Goal: Information Seeking & Learning: Learn about a topic

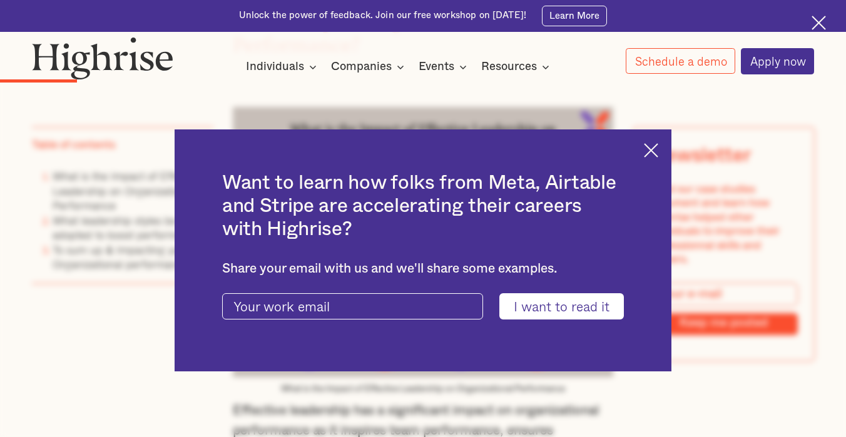
scroll to position [1479, 0]
click at [658, 153] on img at bounding box center [651, 150] width 14 height 14
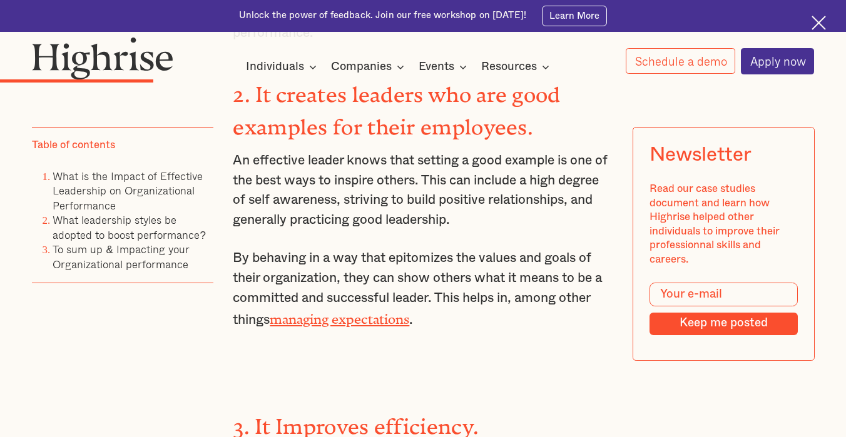
scroll to position [2220, 0]
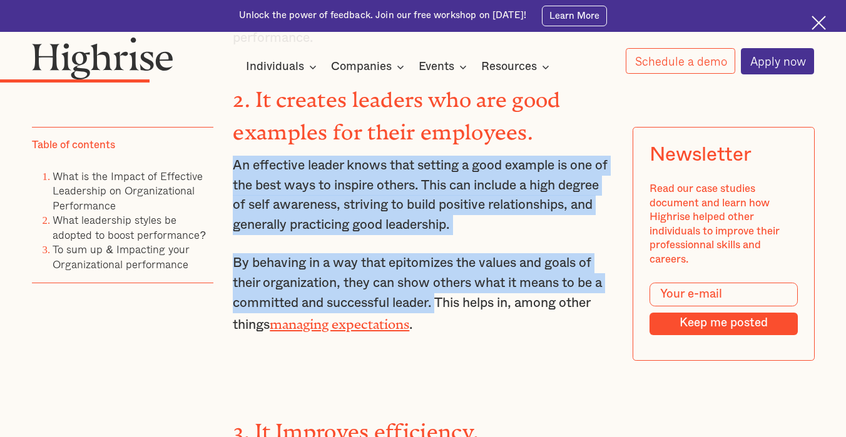
drag, startPoint x: 231, startPoint y: 158, endPoint x: 439, endPoint y: 299, distance: 251.7
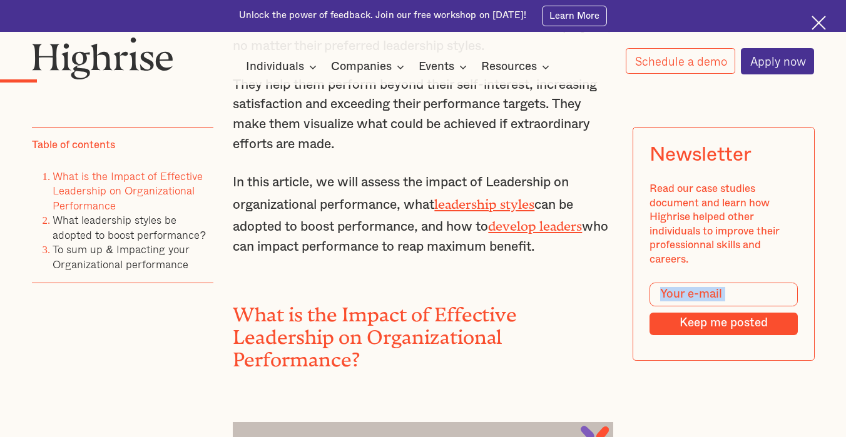
scroll to position [1167, 0]
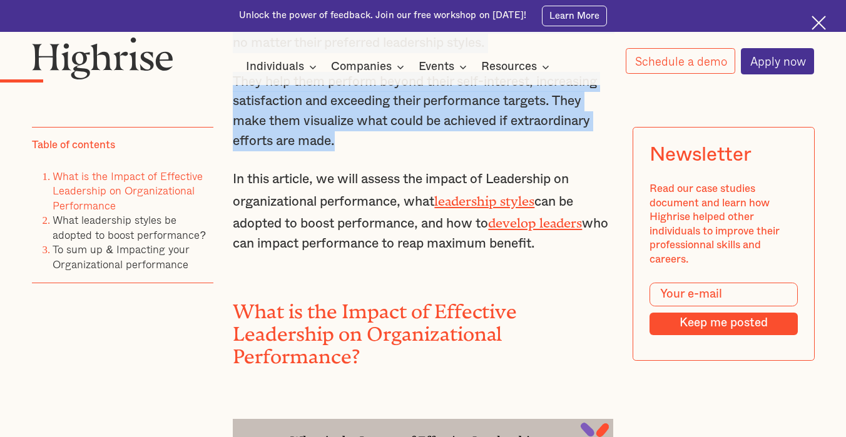
copy div "Leadership is considered one of the most critical factors determining success. …"
drag, startPoint x: 233, startPoint y: 258, endPoint x: 383, endPoint y: 172, distance: 173.4
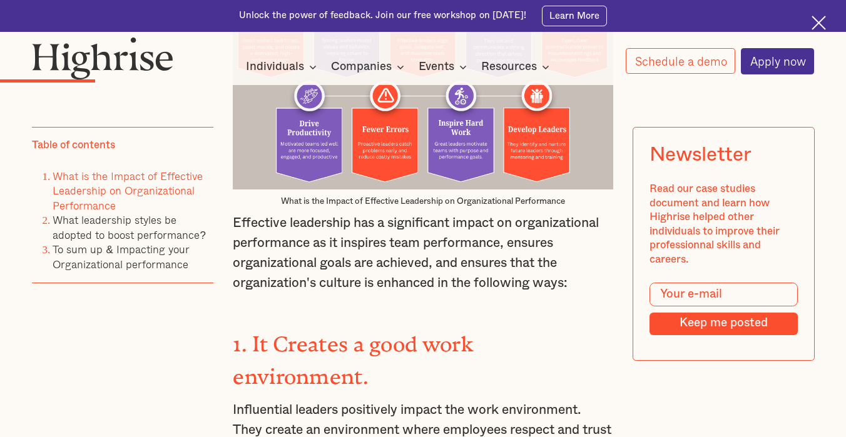
scroll to position [1712, 0]
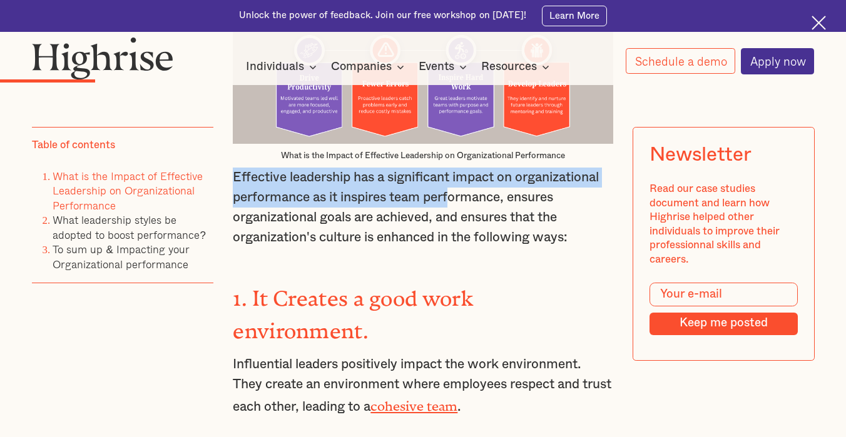
drag, startPoint x: 231, startPoint y: 196, endPoint x: 453, endPoint y: 227, distance: 223.6
click at [453, 227] on p "Effective leadership has a significant impact on organizational performance as …" at bounding box center [423, 207] width 380 height 79
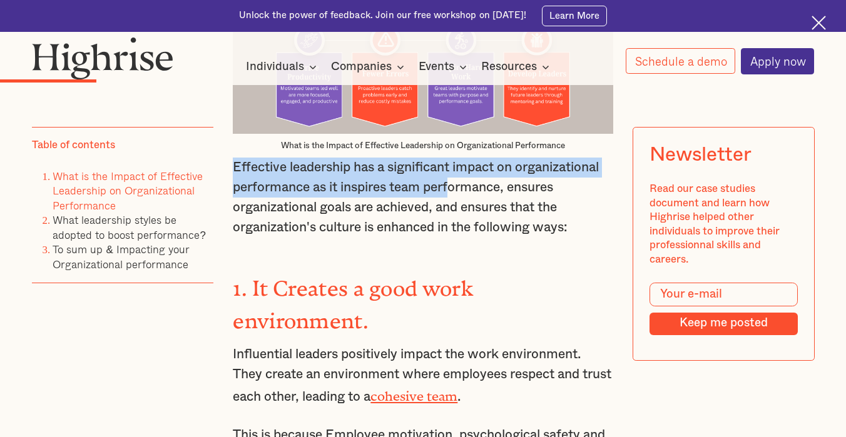
scroll to position [1723, 0]
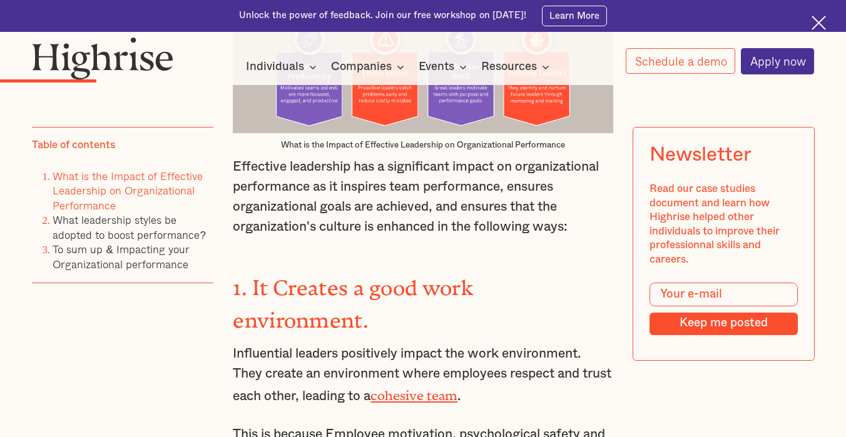
click at [442, 236] on p "Effective leadership has a significant impact on organizational performance as …" at bounding box center [423, 196] width 380 height 79
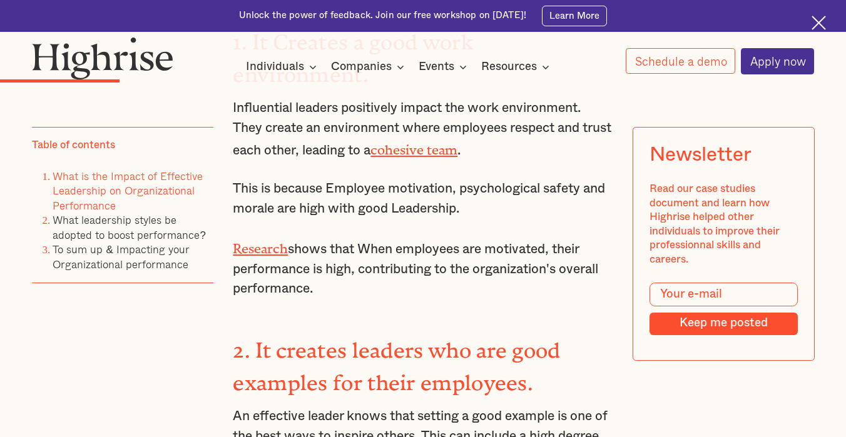
click at [271, 202] on p "This is because Employee motivation, psychological safety and morale are high w…" at bounding box center [423, 198] width 380 height 39
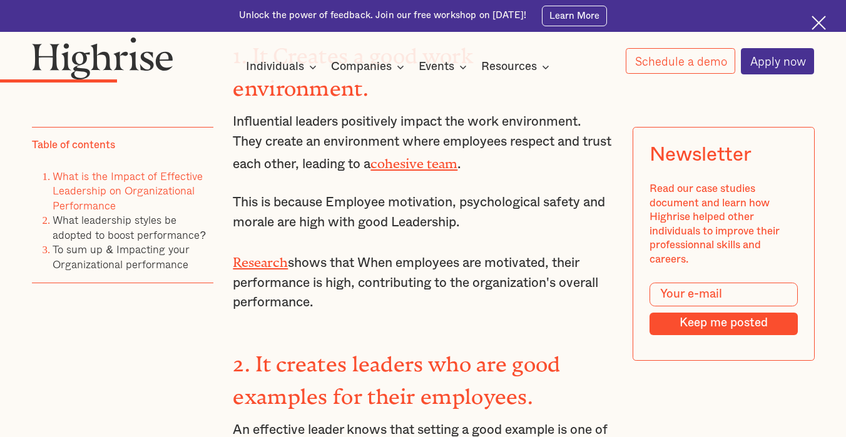
scroll to position [1648, 0]
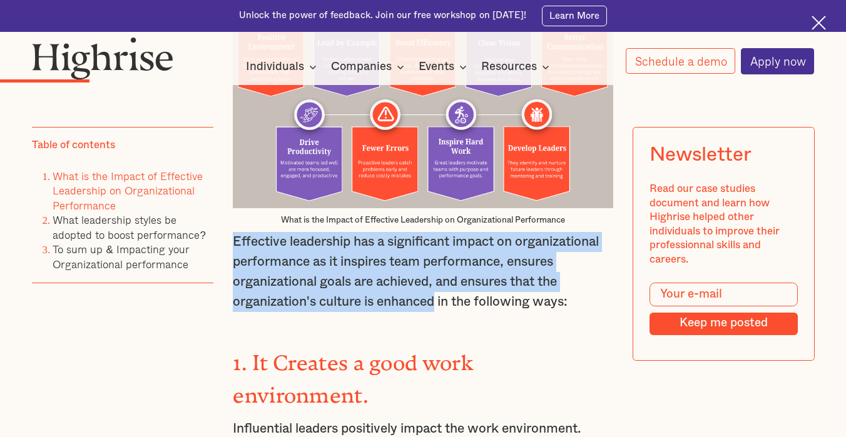
copy p "Effective leadership has a significant impact on organizational performance as …"
drag, startPoint x: 234, startPoint y: 260, endPoint x: 437, endPoint y: 317, distance: 211.1
click at [437, 311] on p "Effective leadership has a significant impact on organizational performance as …" at bounding box center [423, 271] width 380 height 79
